Goal: Information Seeking & Learning: Check status

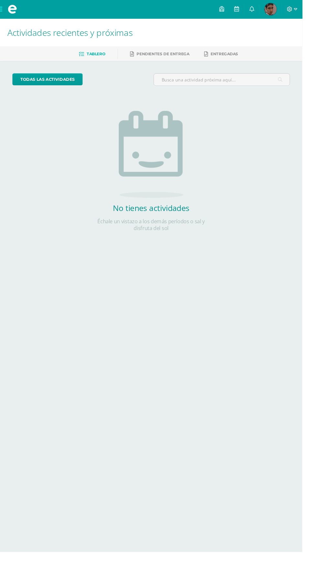
click at [291, 9] on span "[PERSON_NAME] Mi Perfil" at bounding box center [284, 9] width 16 height 13
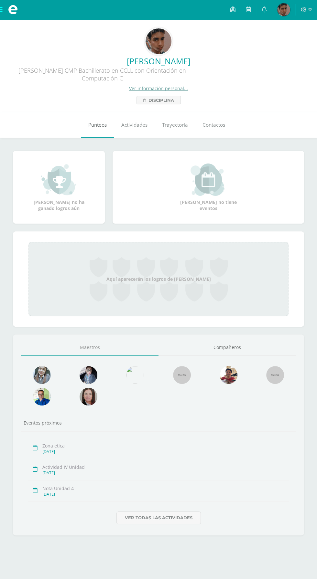
click at [89, 123] on span "Punteos" at bounding box center [97, 124] width 18 height 7
click at [159, 100] on span "Disciplina" at bounding box center [161, 100] width 26 height 8
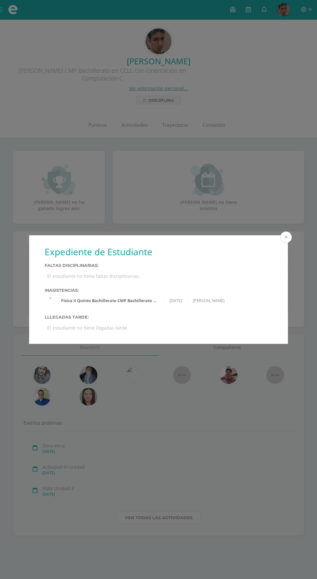
click at [284, 236] on button at bounding box center [286, 237] width 12 height 12
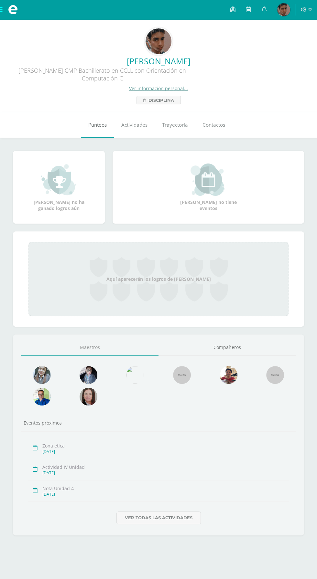
click at [96, 117] on link "Punteos" at bounding box center [97, 125] width 33 height 26
click at [144, 100] on icon at bounding box center [144, 101] width 3 height 4
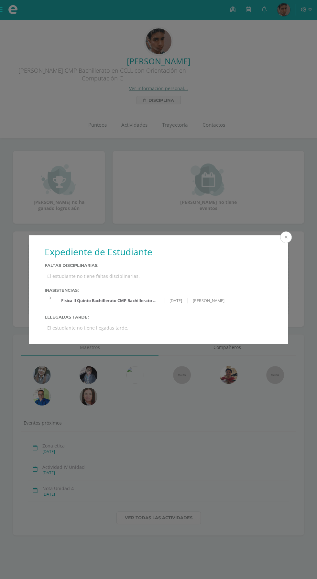
click at [290, 235] on button at bounding box center [286, 237] width 12 height 12
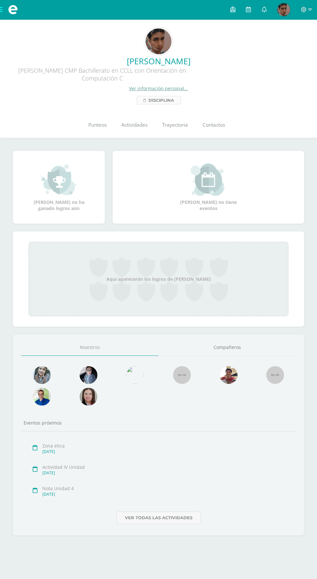
click at [144, 101] on icon at bounding box center [144, 101] width 3 height 4
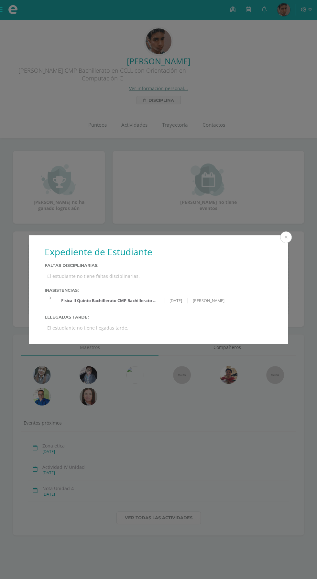
click at [58, 274] on div "El estudiante no tiene faltas disciplinarias." at bounding box center [158, 275] width 227 height 11
click at [117, 396] on div "Expediente de Estudiante Faltas Disciplinarias: El estudiante no tiene faltas d…" at bounding box center [158, 289] width 317 height 579
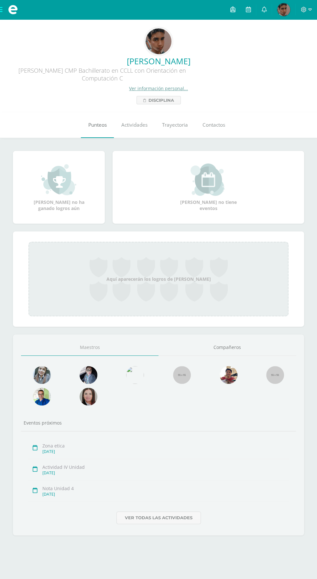
click at [91, 114] on link "Punteos" at bounding box center [97, 125] width 33 height 26
